Goal: Information Seeking & Learning: Check status

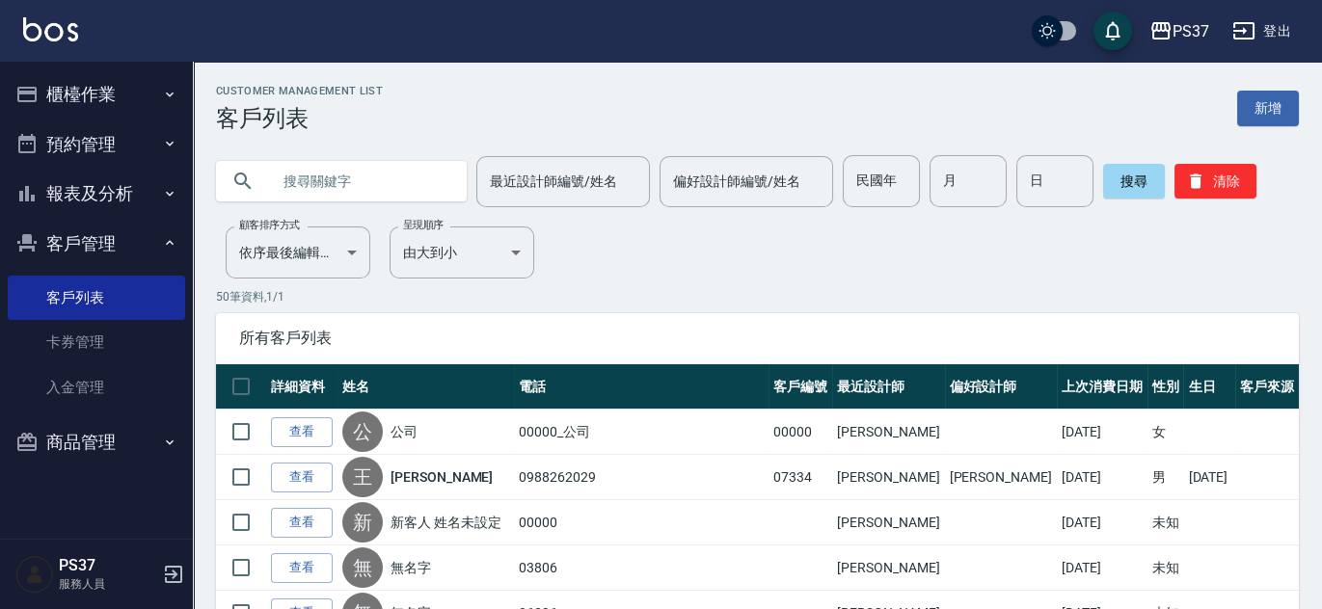
click at [97, 197] on button "報表及分析" at bounding box center [96, 194] width 177 height 50
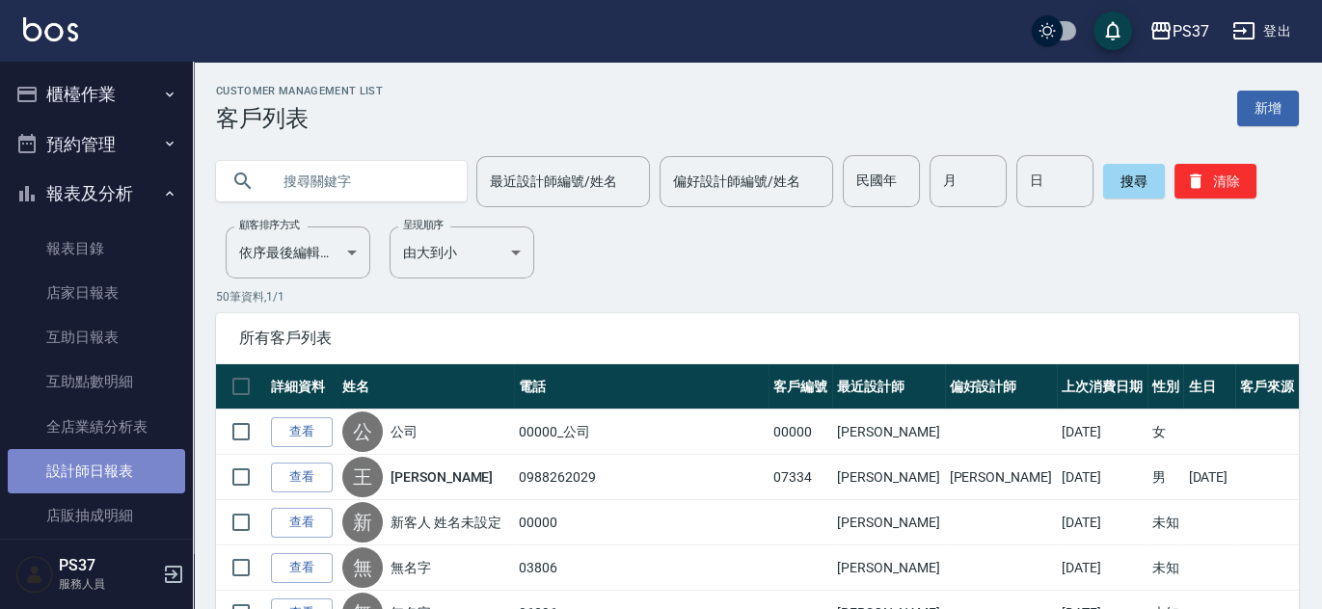
click at [123, 480] on link "設計師日報表" at bounding box center [96, 471] width 177 height 44
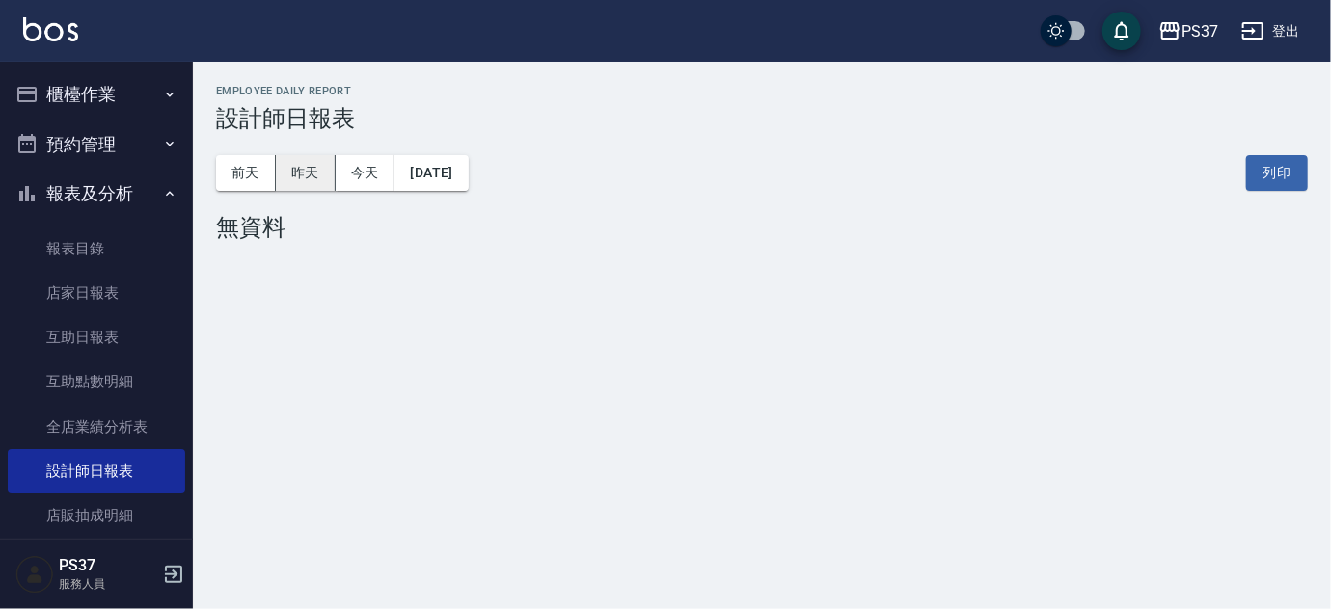
click at [313, 177] on button "昨天" at bounding box center [306, 173] width 60 height 36
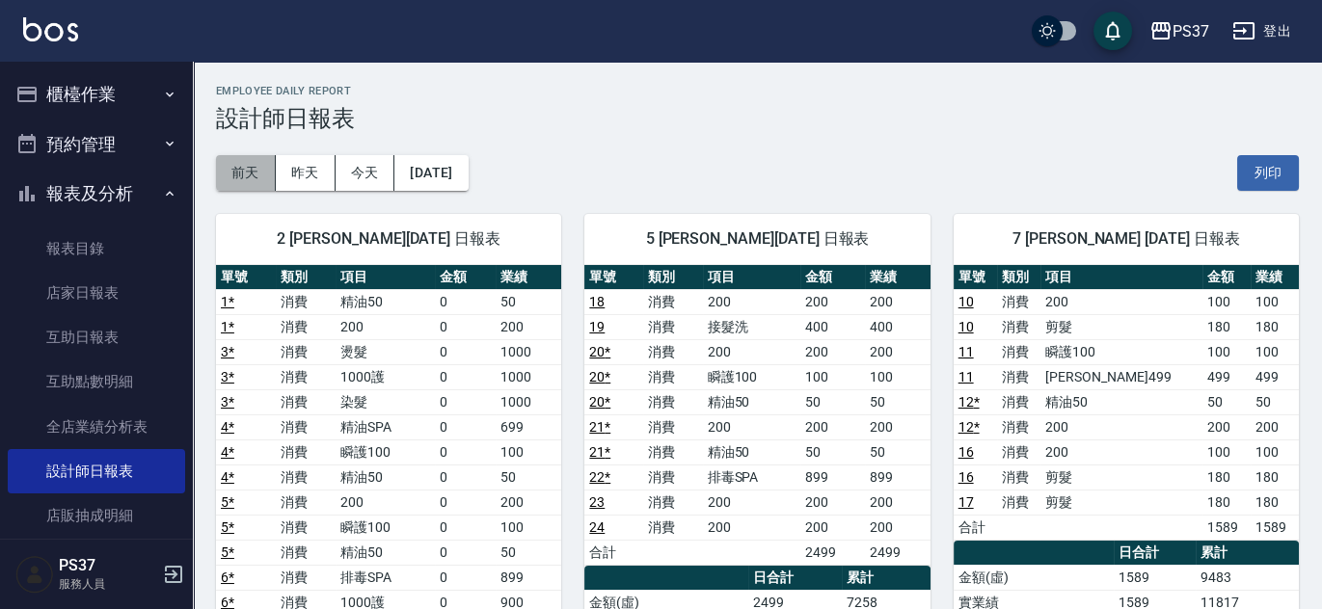
click at [255, 186] on button "前天" at bounding box center [246, 173] width 60 height 36
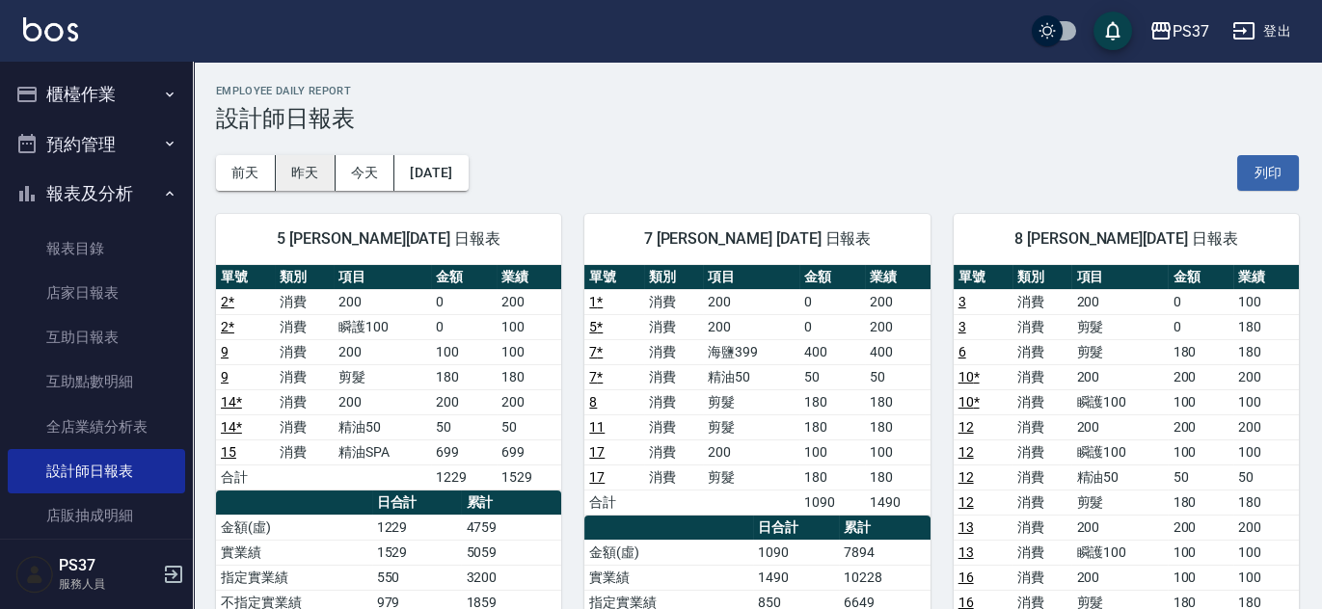
click at [303, 166] on button "昨天" at bounding box center [306, 173] width 60 height 36
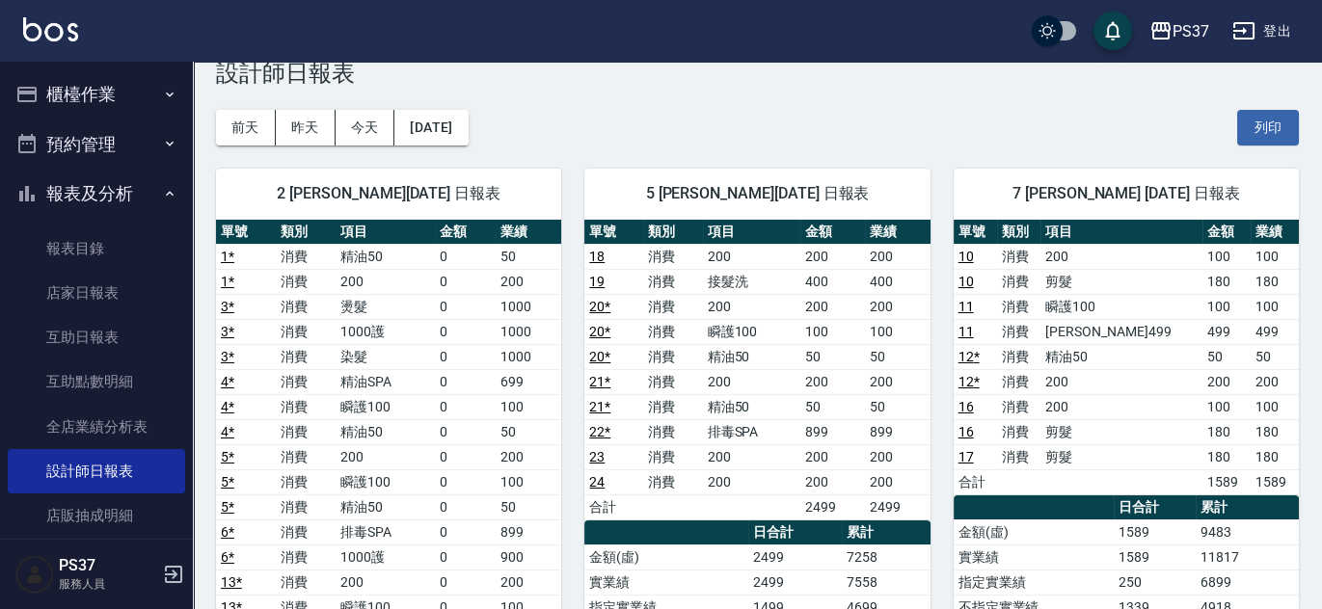
scroll to position [87, 0]
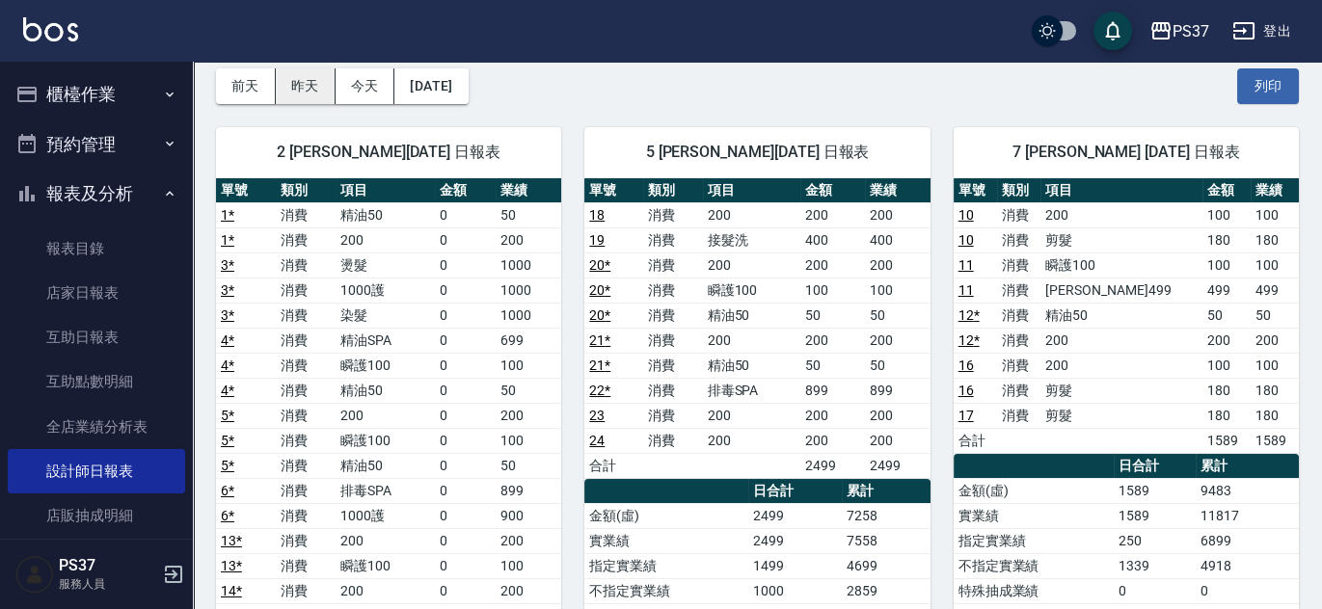
click at [295, 96] on button "昨天" at bounding box center [306, 86] width 60 height 36
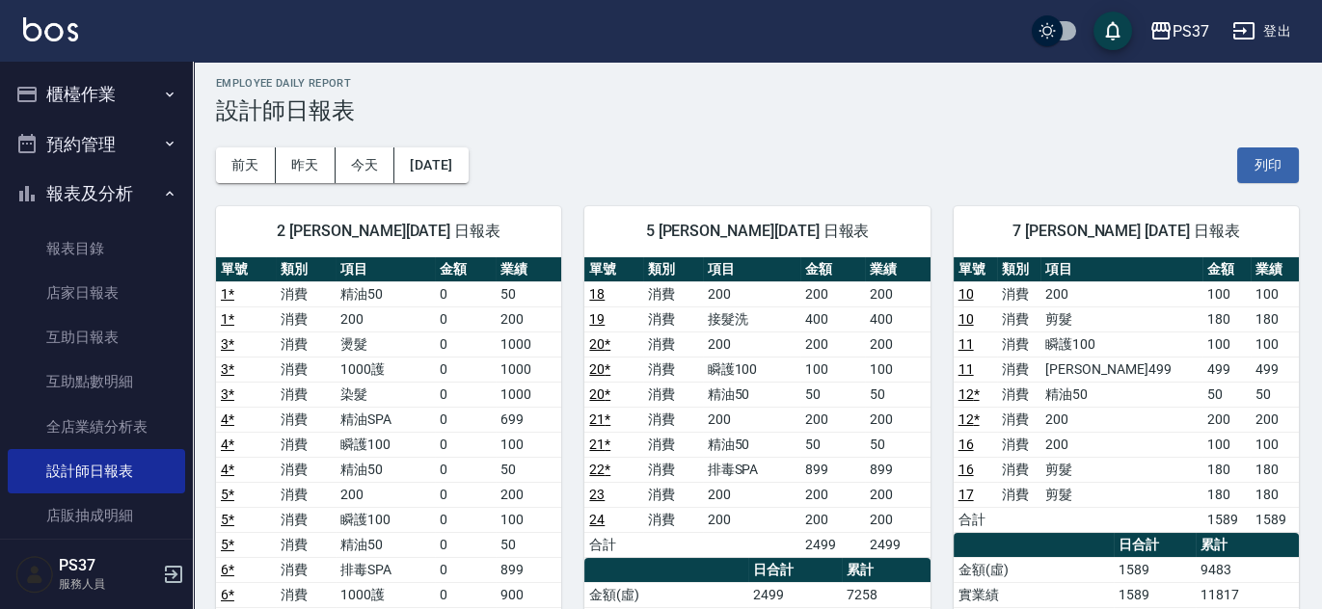
scroll to position [0, 0]
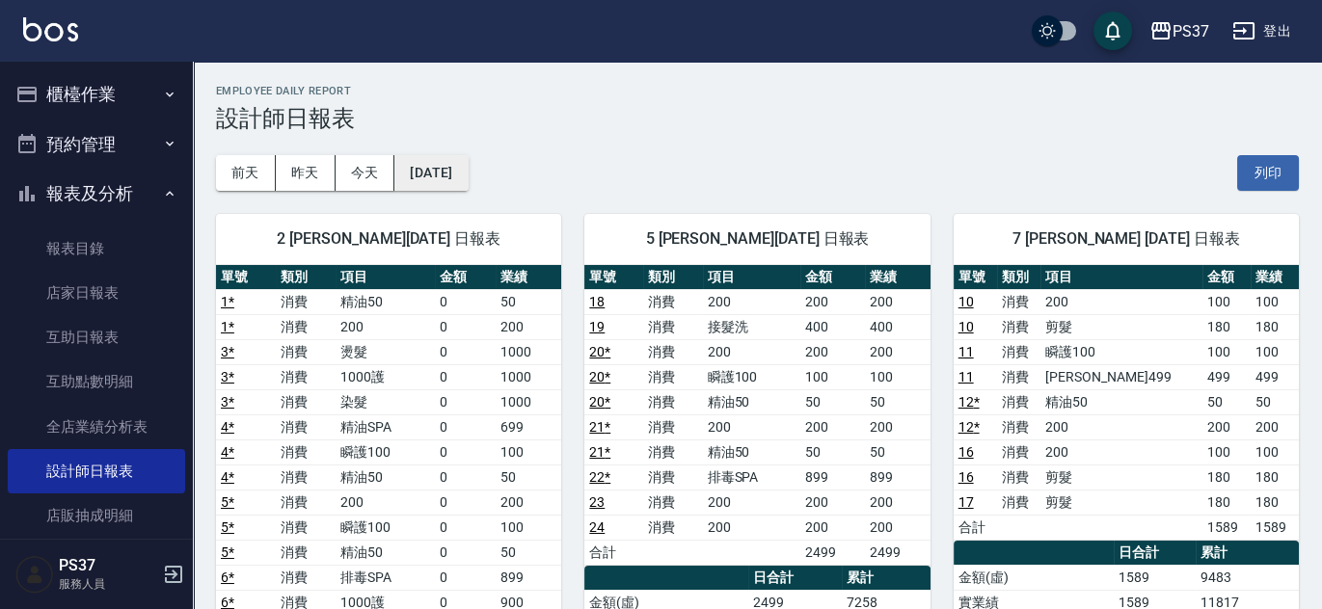
click at [452, 164] on button "[DATE]" at bounding box center [430, 173] width 73 height 36
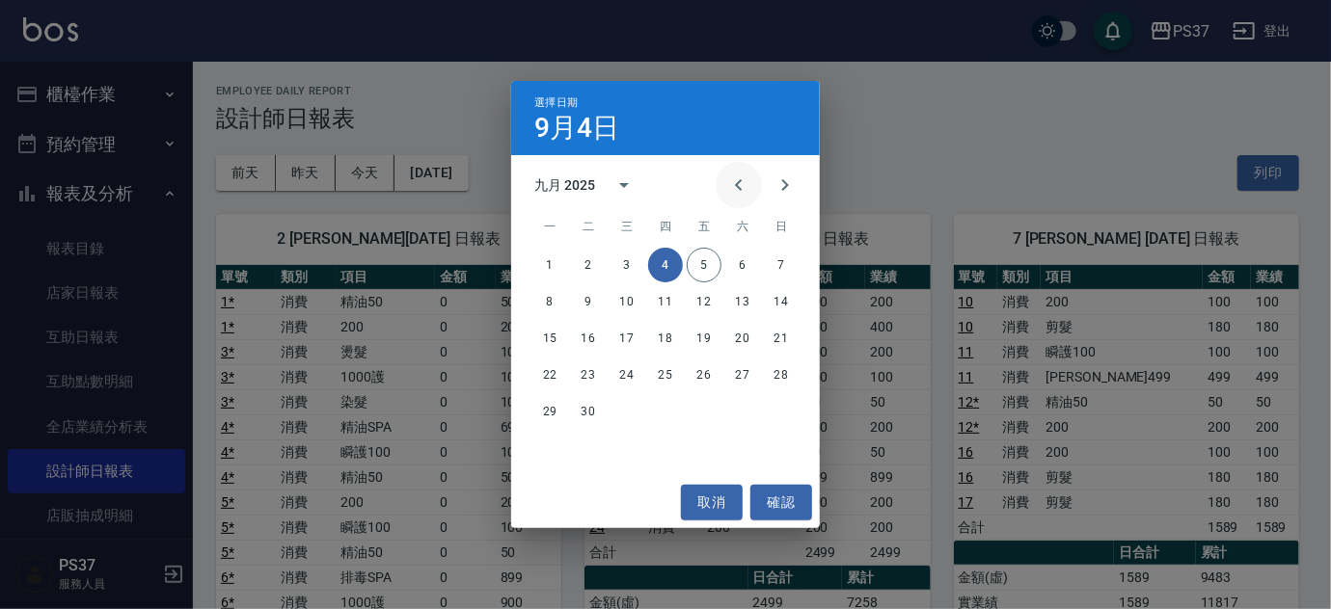
click at [741, 188] on icon "Previous month" at bounding box center [738, 185] width 7 height 12
click at [785, 411] on button "31" at bounding box center [781, 411] width 35 height 35
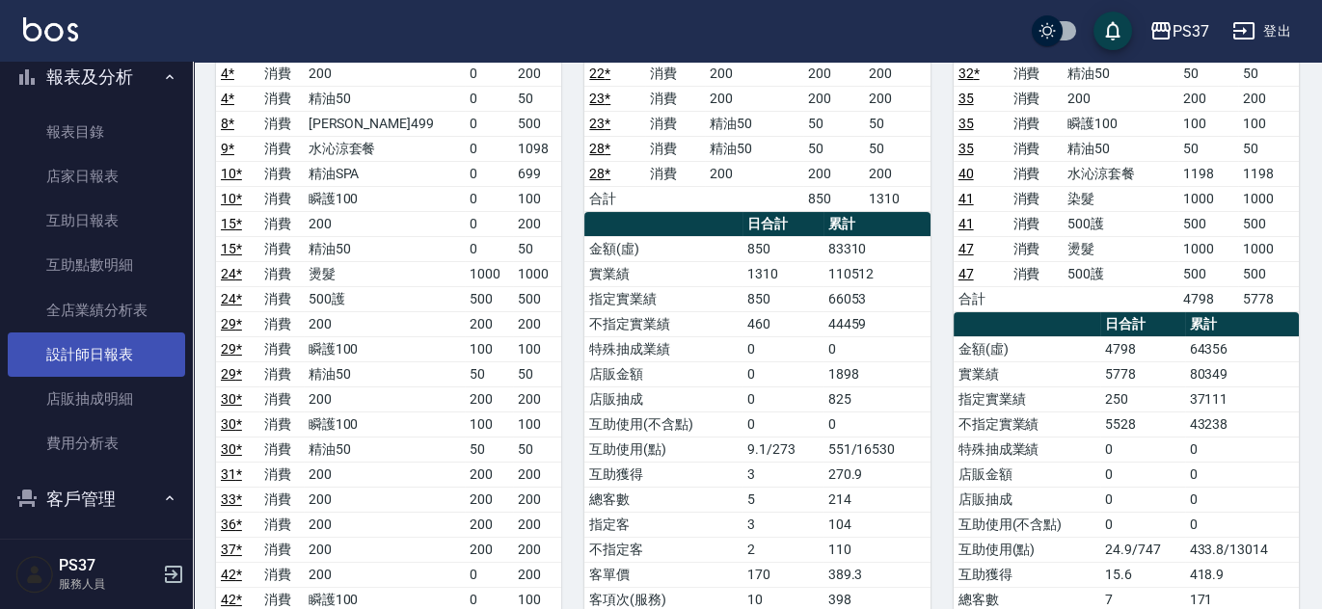
scroll to position [323, 0]
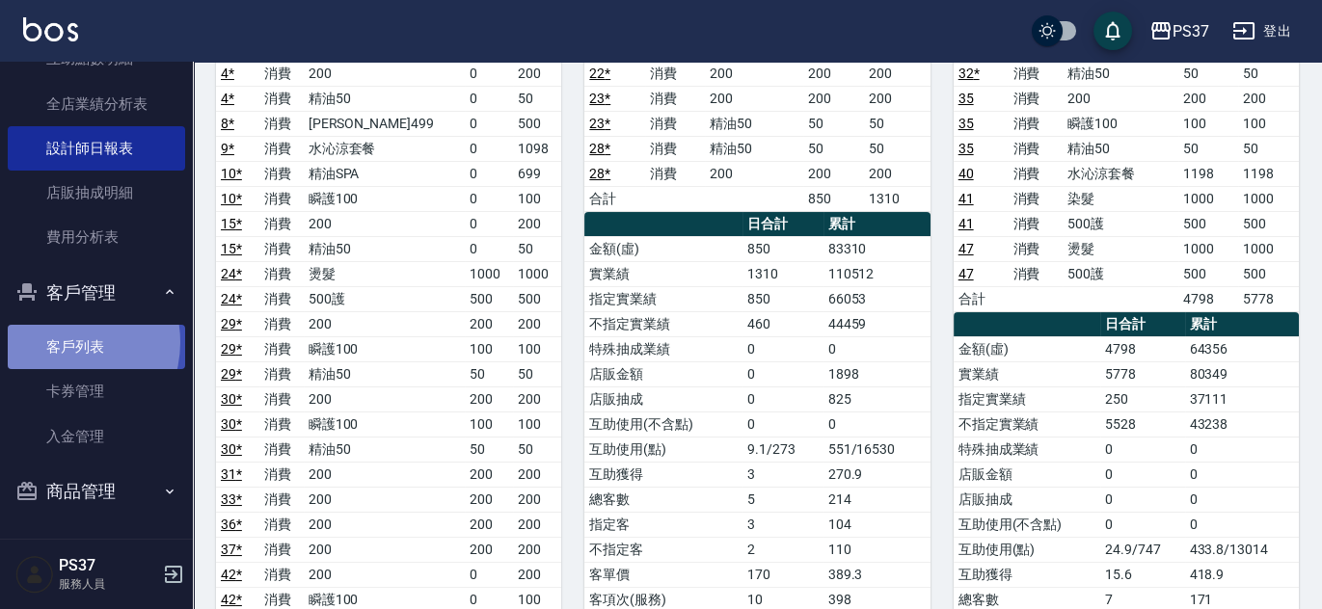
click at [61, 343] on link "客戶列表" at bounding box center [96, 347] width 177 height 44
